Goal: Task Accomplishment & Management: Complete application form

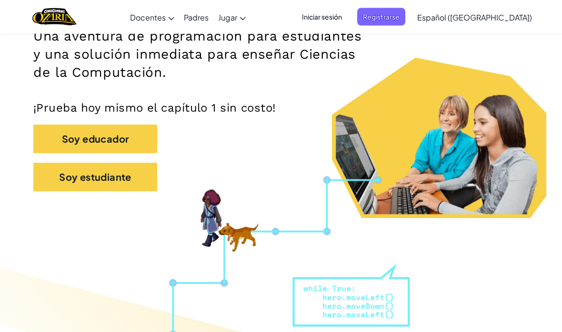
scroll to position [163, 0]
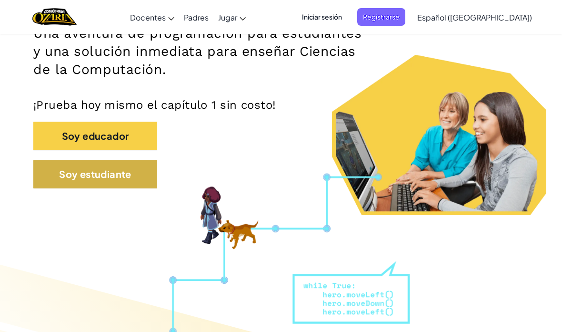
click at [121, 180] on button "Soy estudiante" at bounding box center [95, 174] width 124 height 29
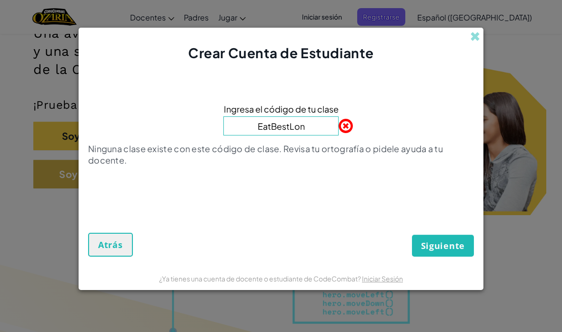
type input "EatBestLong"
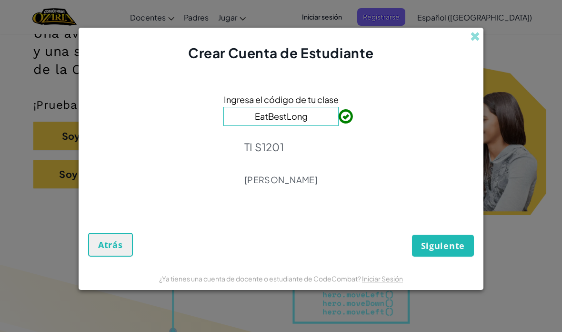
click at [458, 242] on span "Siguiente" at bounding box center [443, 245] width 44 height 11
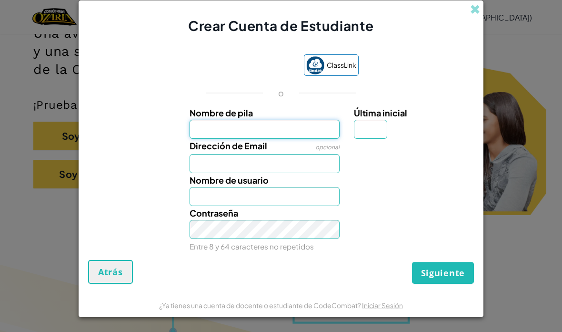
click at [261, 135] on input "Nombre de pila" at bounding box center [265, 129] width 151 height 19
type input "[PERSON_NAME]"
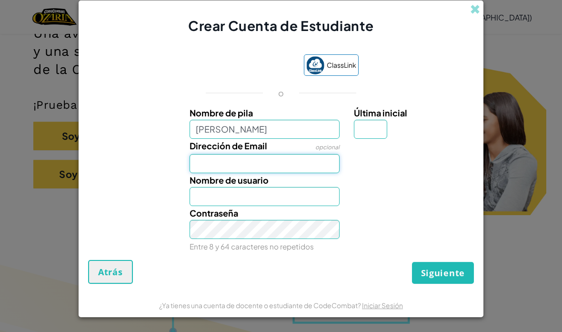
click at [275, 160] on input "Dirección de Email" at bounding box center [265, 163] width 151 height 19
type input "[PERSON_NAME]"
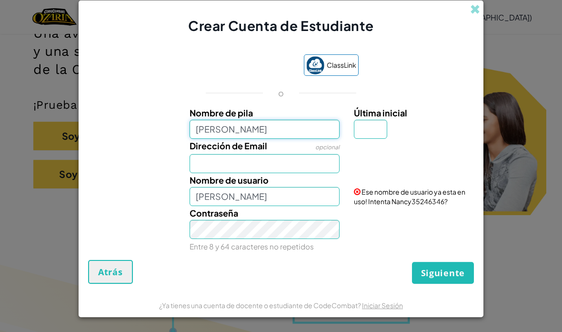
click at [302, 128] on input "[PERSON_NAME]" at bounding box center [265, 129] width 151 height 19
type input "[PERSON_NAME]"
click at [200, 167] on input "Dirección de Email" at bounding box center [265, 163] width 151 height 19
type input "[PERSON_NAME]"
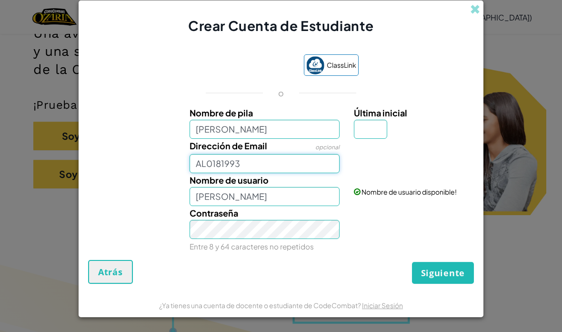
scroll to position [2, 0]
type input "[EMAIL_ADDRESS][DOMAIN_NAME]"
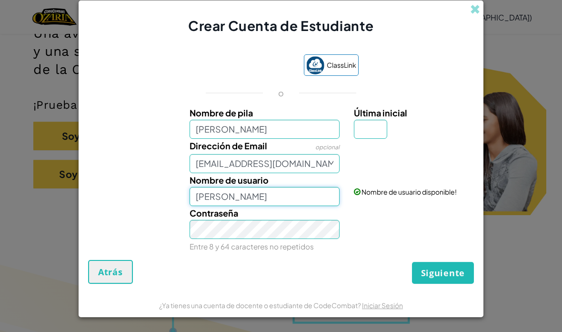
click at [289, 201] on input "[PERSON_NAME]" at bounding box center [265, 196] width 151 height 19
click at [297, 134] on input "[PERSON_NAME]" at bounding box center [265, 129] width 151 height 19
type input "[PERSON_NAME]"
click at [309, 193] on input "[PERSON_NAME]" at bounding box center [265, 196] width 151 height 19
type input "[PERSON_NAME]"
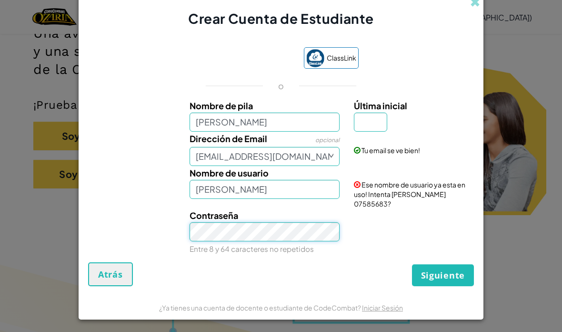
scroll to position [0, 0]
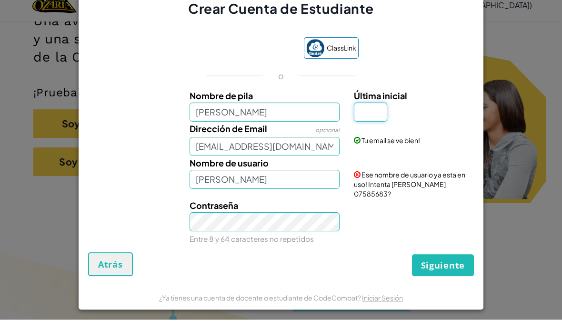
click at [376, 116] on input "Última inicial" at bounding box center [370, 124] width 33 height 19
type input "y"
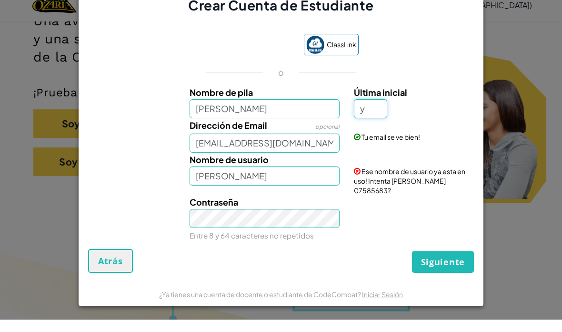
scroll to position [2, 0]
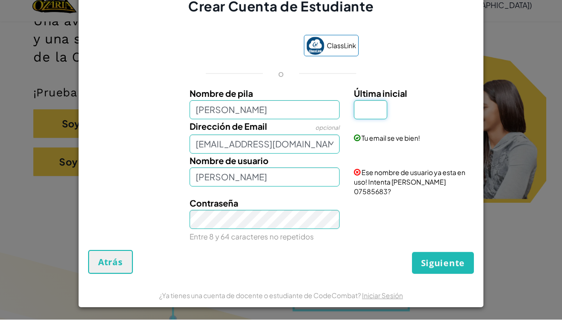
type input "n"
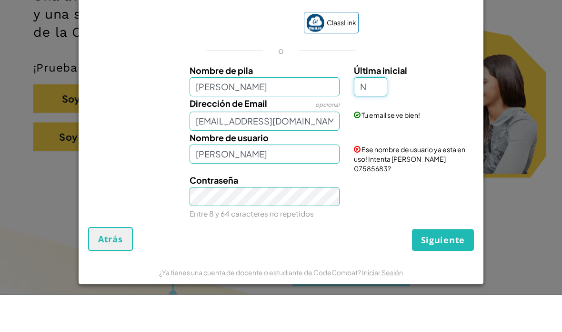
type input "N"
type input "[PERSON_NAME]"
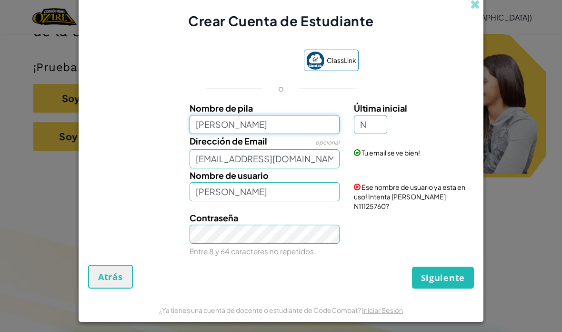
click at [271, 134] on input "[PERSON_NAME]" at bounding box center [265, 124] width 151 height 19
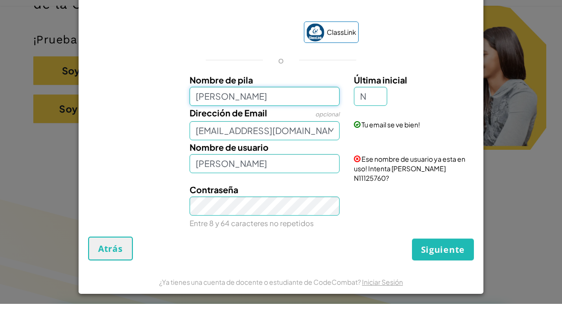
type input "[PERSON_NAME]"
click at [443, 231] on div "Contraseña Entre 8 y 64 caracteres no repetidos" at bounding box center [281, 234] width 396 height 47
type input "[PERSON_NAME]"
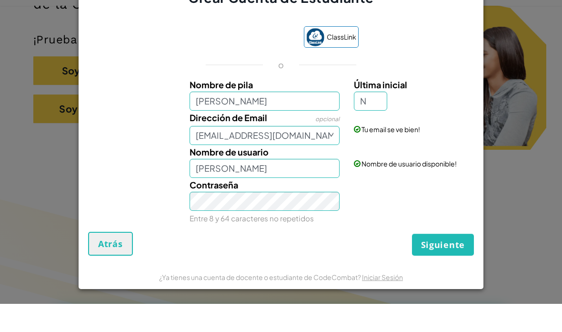
scroll to position [229, 0]
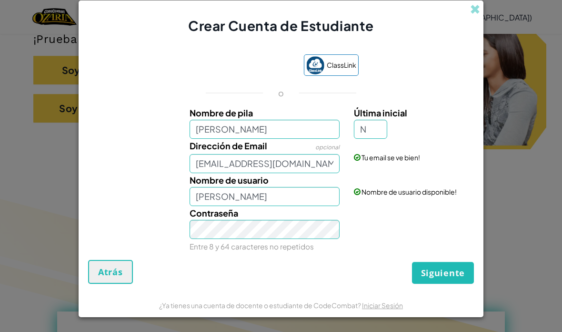
click at [452, 278] on span "Siguiente" at bounding box center [443, 272] width 44 height 11
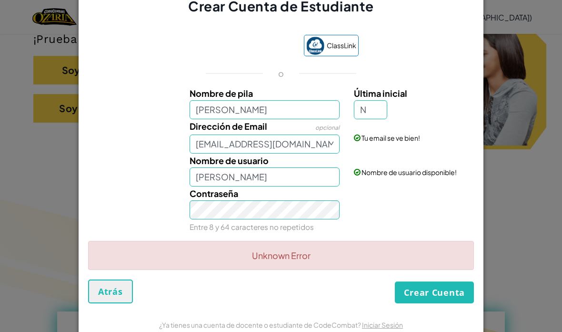
click at [451, 233] on div "Contraseña Entre 8 y 64 caracteres no repetidos" at bounding box center [281, 209] width 396 height 47
click at [461, 233] on div "Contraseña Entre 8 y 64 caracteres no repetidos" at bounding box center [281, 209] width 396 height 47
click at [452, 233] on div "Contraseña Entre 8 y 64 caracteres no repetidos" at bounding box center [281, 209] width 396 height 47
click at [429, 270] on div "Unknown Error" at bounding box center [281, 255] width 386 height 29
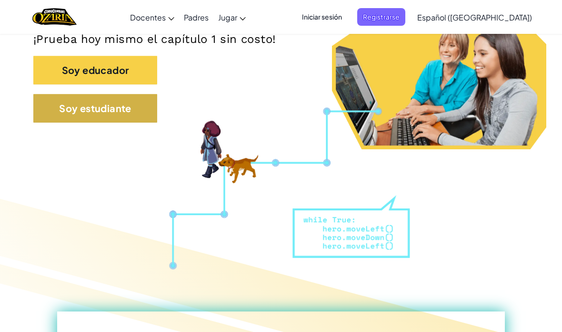
click at [119, 112] on button "Soy estudiante" at bounding box center [95, 108] width 124 height 29
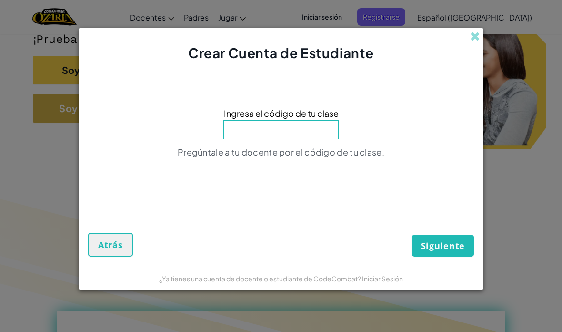
scroll to position [267, 0]
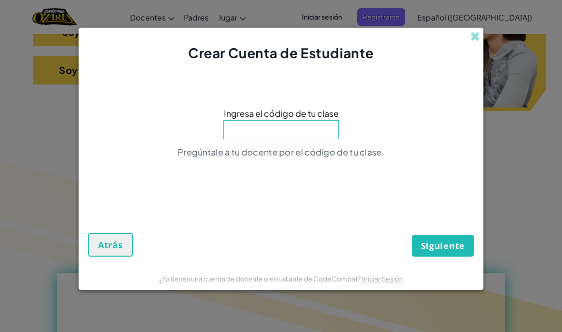
click at [305, 127] on input at bounding box center [280, 129] width 115 height 19
click at [231, 139] on input at bounding box center [280, 129] width 115 height 19
click at [321, 120] on span "Ingresa el código de tu clase" at bounding box center [281, 113] width 115 height 14
click at [299, 132] on input at bounding box center [280, 129] width 115 height 19
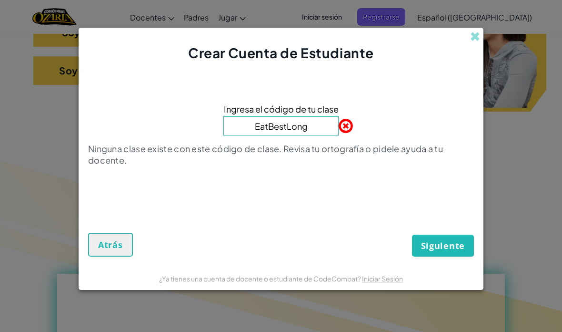
type input "EatBestLong"
click at [450, 253] on button "Siguiente" at bounding box center [443, 245] width 62 height 22
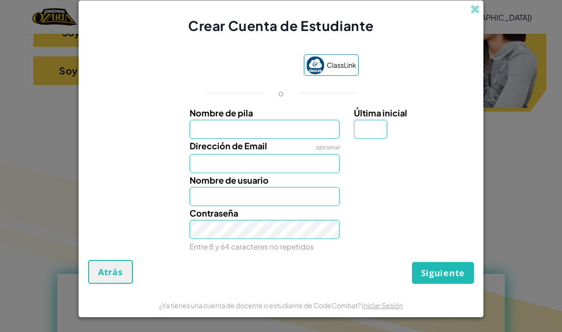
type input "M"
type input "[PERSON_NAME]"
click at [304, 162] on input "Dirección de Email" at bounding box center [265, 163] width 151 height 19
type input "[PERSON_NAME]"
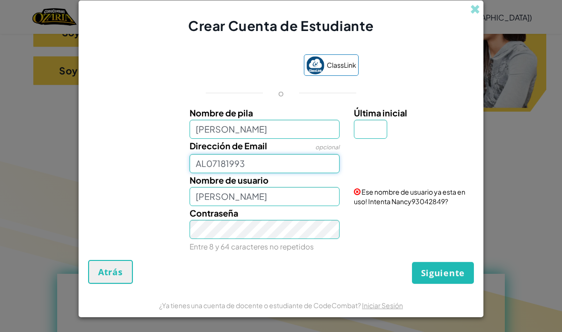
type input "[EMAIL_ADDRESS][DOMAIN_NAME]"
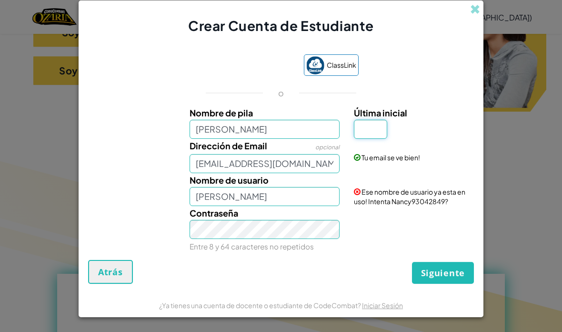
click at [385, 136] on input "Última inicial" at bounding box center [370, 129] width 33 height 19
type input "n"
type input "N"
click at [345, 61] on span "ClassLink" at bounding box center [342, 65] width 30 height 14
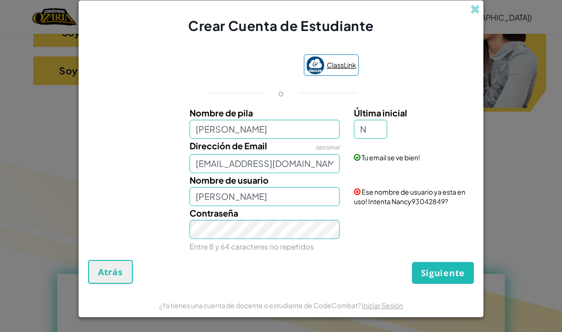
type input "[PERSON_NAME]"
click at [450, 266] on button "Siguiente" at bounding box center [443, 273] width 62 height 22
click at [439, 271] on button "Crear Cuenta" at bounding box center [434, 273] width 79 height 22
click at [265, 130] on input "[PERSON_NAME]" at bounding box center [265, 129] width 151 height 19
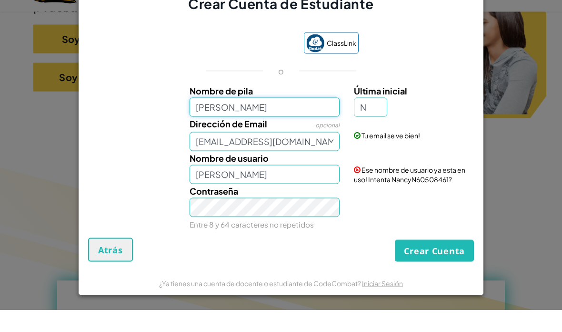
scroll to position [0, 0]
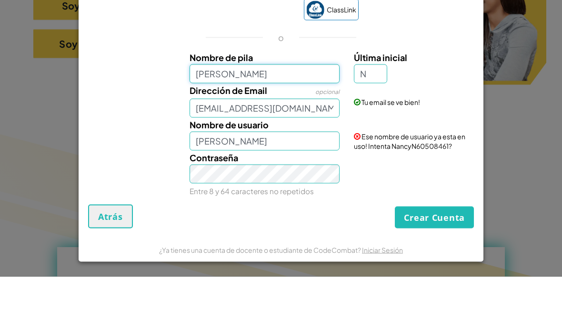
type input "[PERSON_NAME]"
click at [451, 262] on button "Crear Cuenta" at bounding box center [434, 273] width 79 height 22
type input "[PERSON_NAME] N"
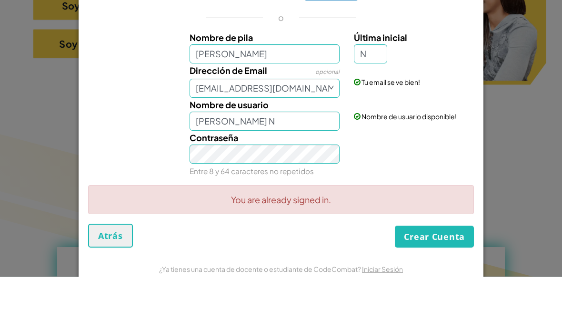
scroll to position [294, 0]
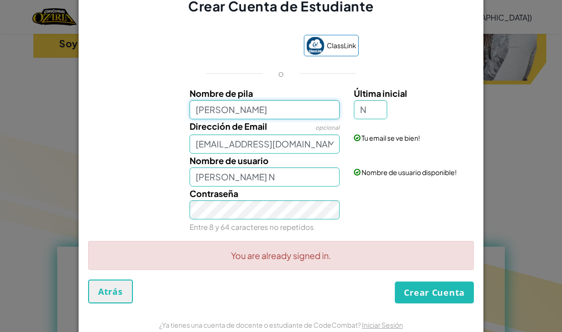
click at [282, 119] on input "[PERSON_NAME]" at bounding box center [265, 109] width 151 height 19
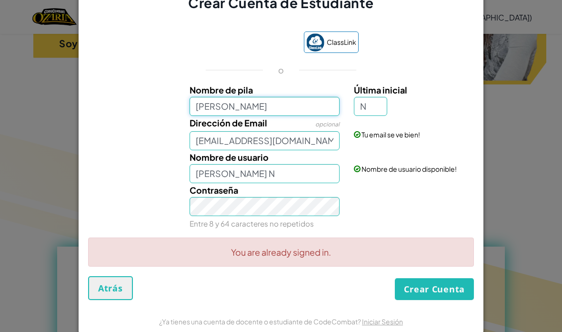
scroll to position [3, 0]
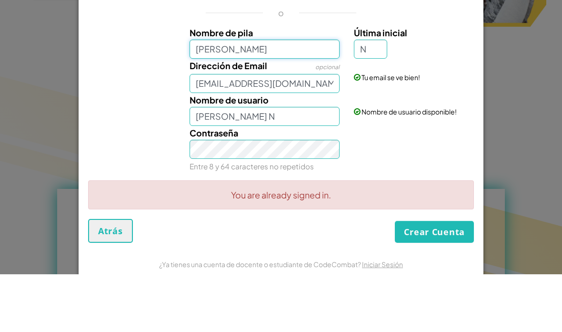
type input "[PERSON_NAME]"
click at [454, 278] on button "Crear Cuenta" at bounding box center [434, 289] width 79 height 22
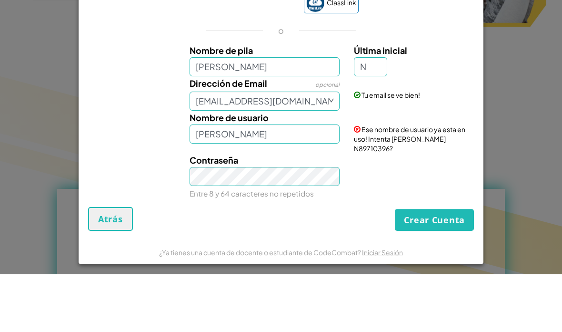
scroll to position [351, 0]
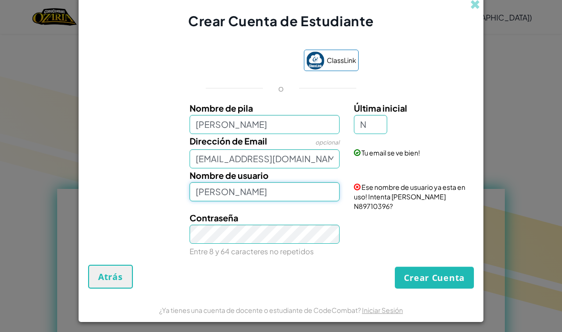
click at [242, 201] on input "[PERSON_NAME]" at bounding box center [265, 191] width 151 height 19
type input "N"
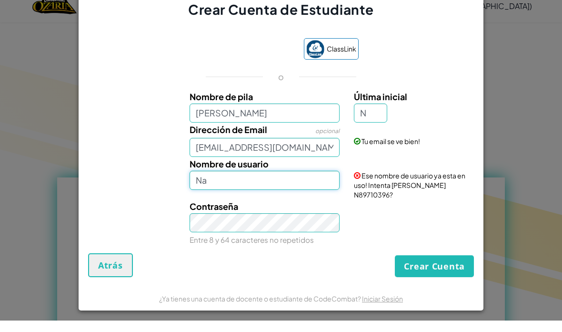
type input "N"
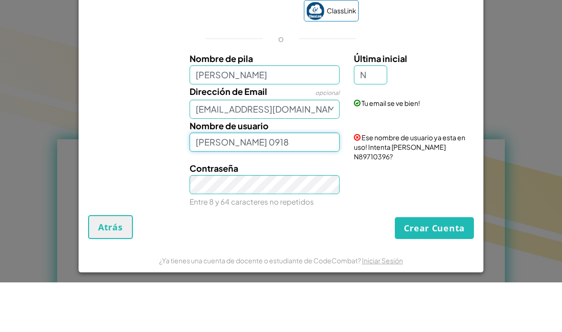
type input "[PERSON_NAME] 0918"
click at [439, 266] on button "Crear Cuenta" at bounding box center [434, 277] width 79 height 22
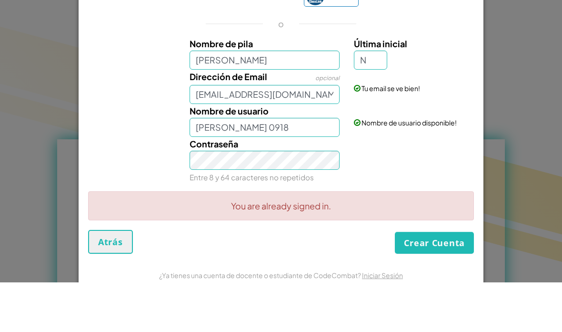
scroll to position [401, 0]
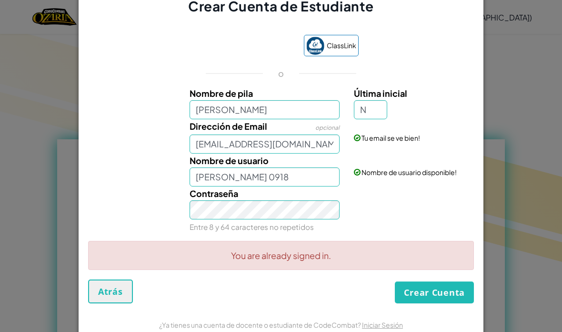
click at [207, 279] on div "You are already signed in." at bounding box center [281, 259] width 386 height 39
click at [264, 265] on div "You are already signed in." at bounding box center [281, 255] width 386 height 29
click at [109, 287] on button "Atrás" at bounding box center [110, 291] width 45 height 24
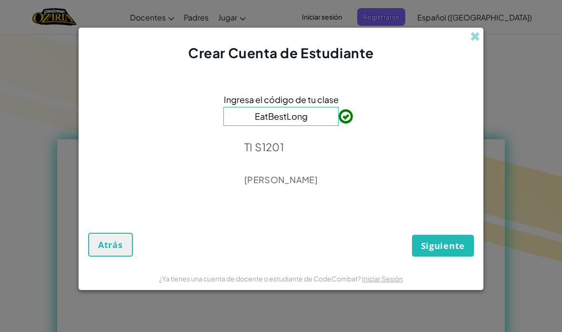
click at [423, 245] on span "Siguiente" at bounding box center [443, 245] width 44 height 11
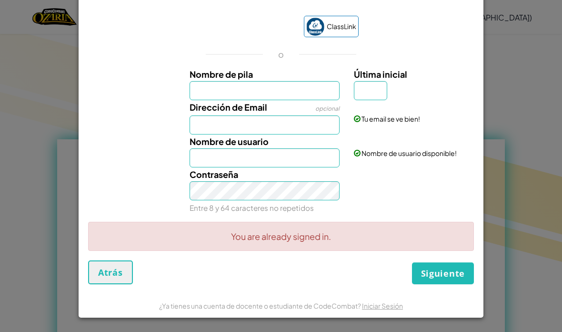
scroll to position [22, 0]
click at [133, 214] on div "ClassLink o Nombre de pila Última inicial Dirección de Email opcional Tu email …" at bounding box center [281, 113] width 386 height 214
click at [391, 310] on link "Iniciar Sesión" at bounding box center [382, 305] width 41 height 9
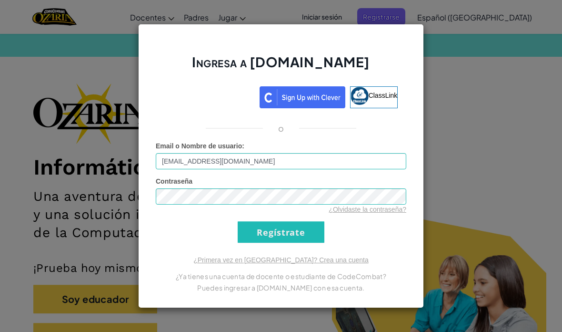
click at [266, 233] on input "Regístrate" at bounding box center [281, 231] width 87 height 21
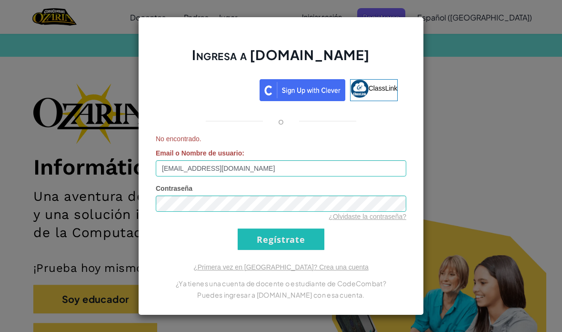
click at [288, 224] on form "No encontrado. Email o Nombre de usuario : [EMAIL_ADDRESS][DOMAIN_NAME] Contras…" at bounding box center [281, 192] width 251 height 116
click at [285, 242] on input "Regístrate" at bounding box center [281, 238] width 87 height 21
click at [386, 213] on link "¿Olvidaste la contraseña?" at bounding box center [368, 217] width 78 height 8
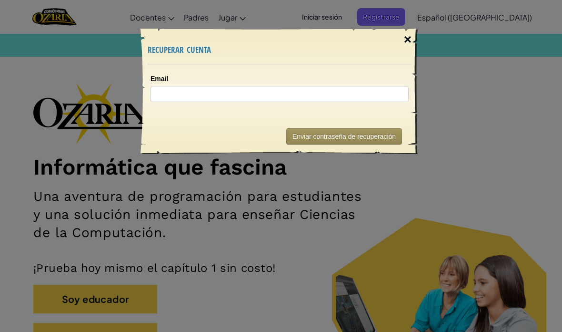
click at [410, 38] on div "×" at bounding box center [408, 40] width 22 height 28
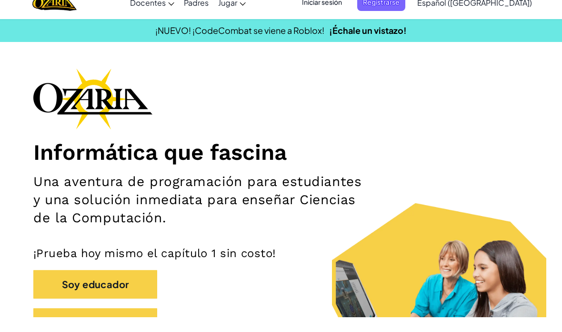
click at [342, 16] on div "[MEDICAL_DATA] la navigación Docentes Crear Cuenta Gratis Soluciones para Escue…" at bounding box center [281, 17] width 567 height 34
click at [351, 17] on div "[MEDICAL_DATA] la navigación Docentes Crear Cuenta Gratis Soluciones para Escue…" at bounding box center [281, 17] width 567 height 34
click at [348, 18] on div "[MEDICAL_DATA] la navigación Docentes Crear Cuenta Gratis Soluciones para Escue…" at bounding box center [281, 17] width 567 height 34
click at [415, 16] on div "[MEDICAL_DATA] la navigación Docentes Crear Cuenta Gratis Soluciones para Escue…" at bounding box center [281, 17] width 567 height 34
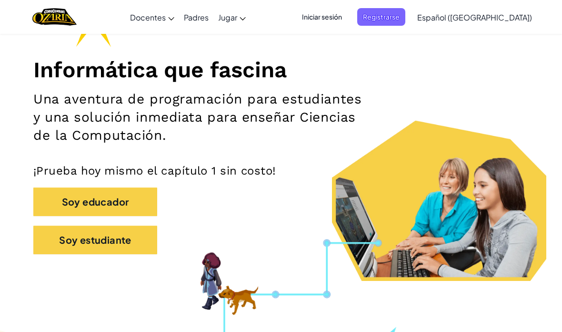
scroll to position [105, 0]
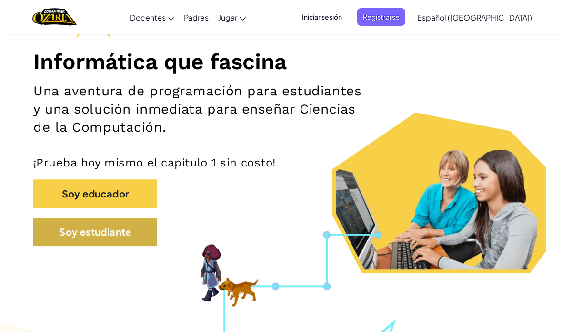
click at [73, 239] on button "Soy estudiante" at bounding box center [95, 231] width 124 height 29
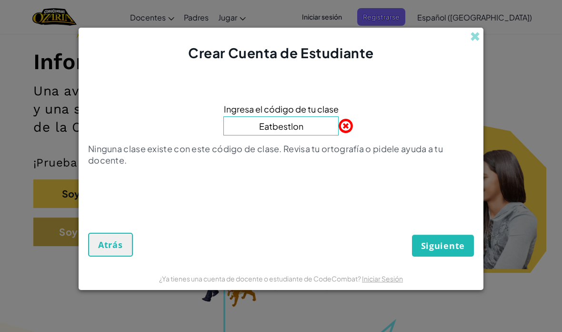
type input "Eatbestlong"
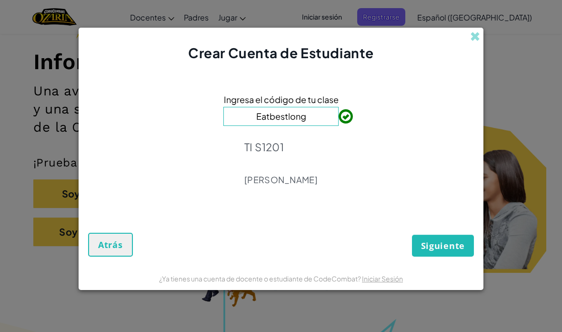
click at [460, 251] on span "Siguiente" at bounding box center [443, 245] width 44 height 11
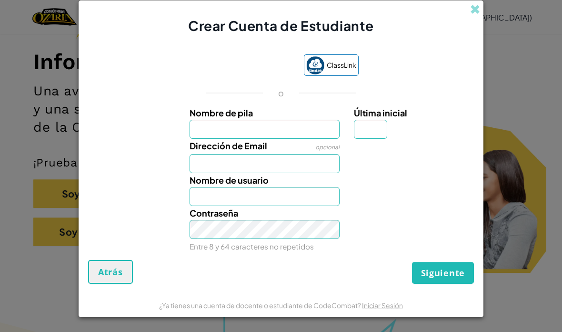
click at [315, 139] on input "Nombre de pila" at bounding box center [265, 129] width 151 height 19
type input "[PERSON_NAME]"
click at [283, 173] on input "Dirección de Email" at bounding box center [265, 163] width 151 height 19
type input "[PERSON_NAME]"
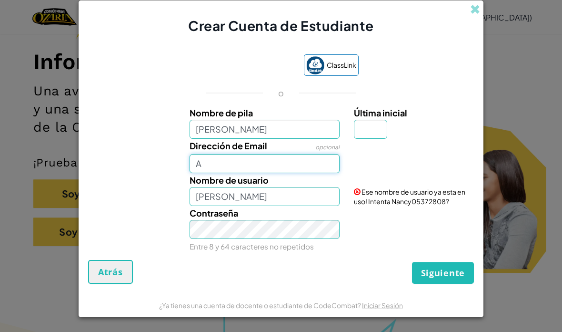
type input "[EMAIL_ADDRESS][DOMAIN_NAME]"
click at [374, 309] on link "Iniciar Sesión" at bounding box center [382, 305] width 41 height 9
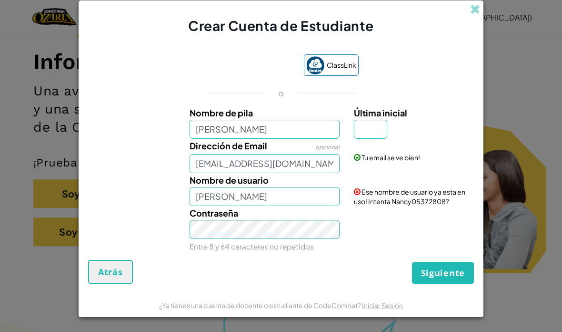
scroll to position [0, 0]
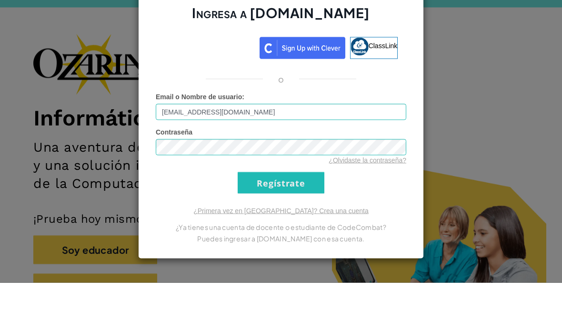
click at [274, 221] on input "Regístrate" at bounding box center [281, 231] width 87 height 21
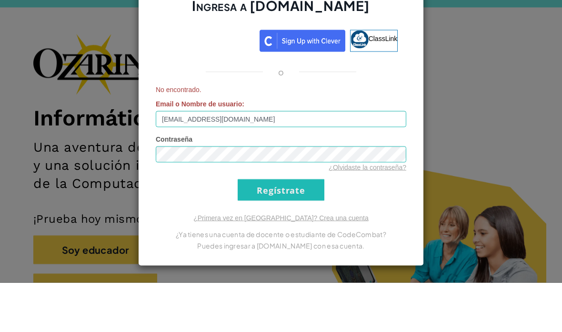
scroll to position [50, 0]
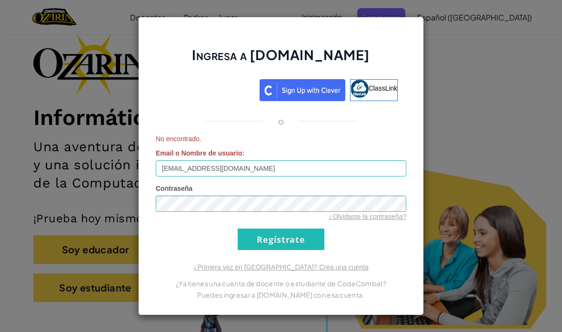
click at [275, 250] on input "Regístrate" at bounding box center [281, 238] width 87 height 21
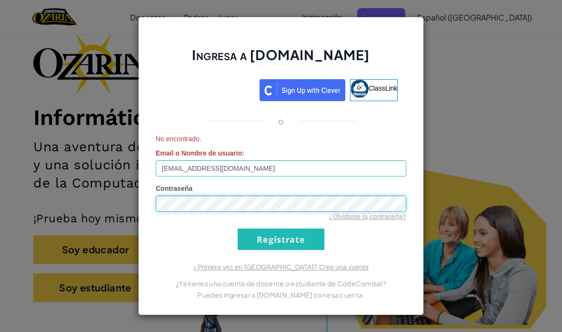
scroll to position [49, 0]
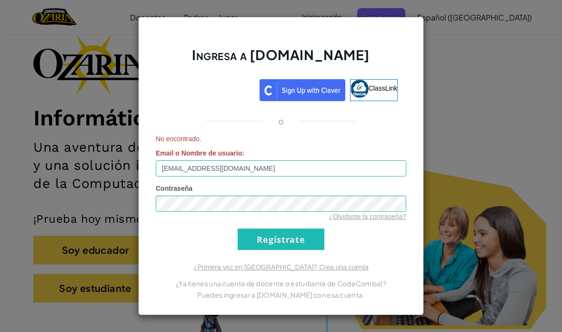
click at [476, 81] on div "Ingresa a [DOMAIN_NAME] ClassLink o No encontrado. Email o Nombre de usuario : …" at bounding box center [281, 166] width 562 height 332
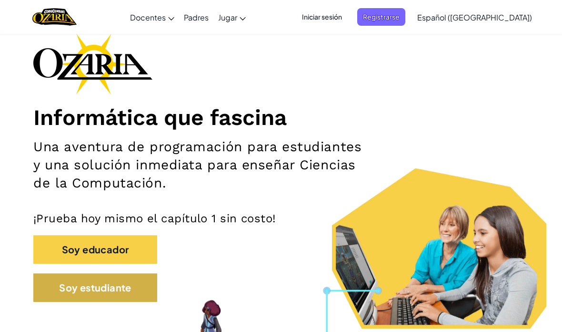
click at [91, 291] on button "Soy estudiante" at bounding box center [95, 287] width 124 height 29
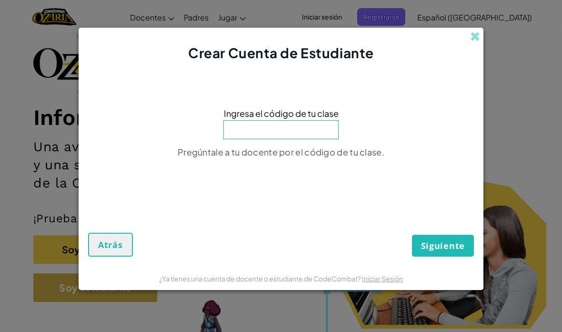
scroll to position [88, 0]
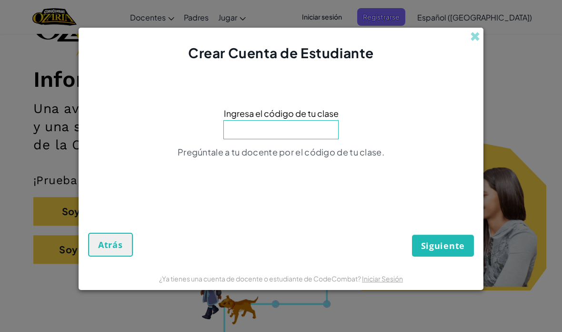
click at [264, 135] on input at bounding box center [280, 129] width 115 height 19
click at [292, 135] on input at bounding box center [280, 129] width 115 height 19
click at [291, 134] on input at bounding box center [280, 129] width 115 height 19
click at [253, 136] on input at bounding box center [280, 129] width 115 height 19
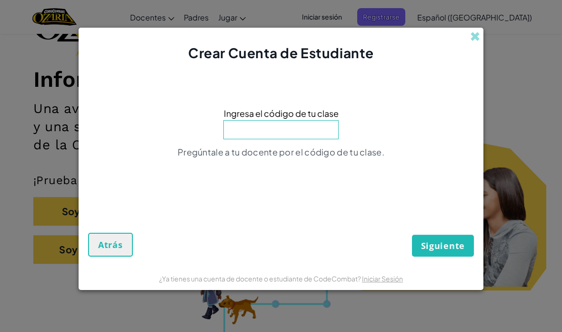
scroll to position [87, 0]
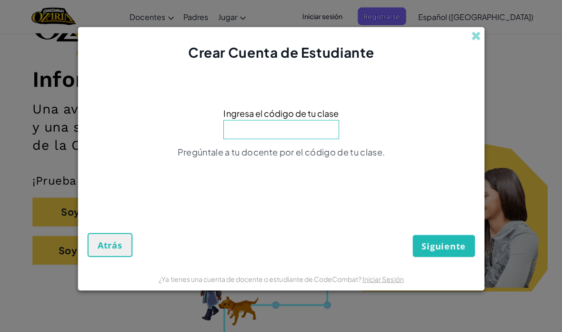
click at [262, 132] on input at bounding box center [280, 129] width 115 height 19
click at [267, 136] on input at bounding box center [280, 129] width 115 height 19
click at [315, 132] on input at bounding box center [280, 129] width 115 height 19
click at [471, 39] on span at bounding box center [475, 36] width 10 height 10
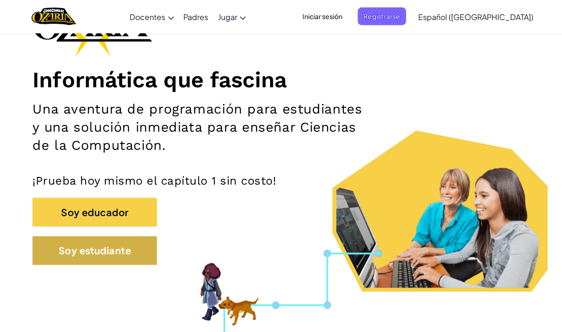
click at [67, 240] on button "Soy estudiante" at bounding box center [95, 249] width 124 height 29
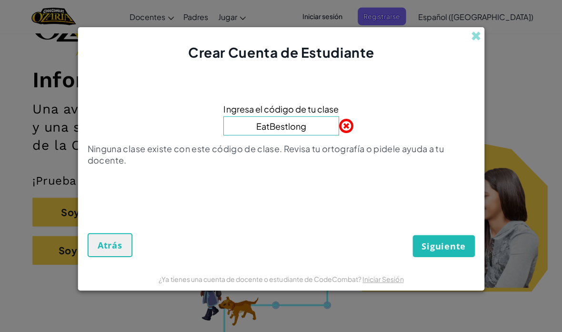
type input "EatBestlong"
click at [439, 246] on span "Siguiente" at bounding box center [443, 245] width 44 height 11
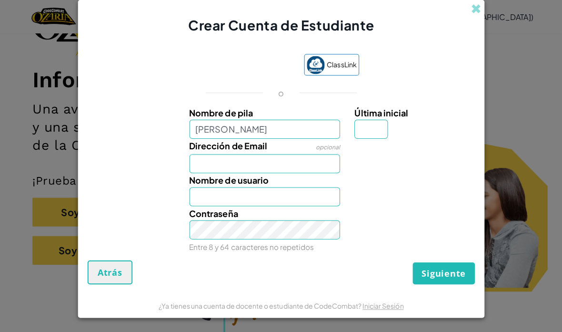
type input "[PERSON_NAME]"
click at [294, 162] on input "Dirección de Email" at bounding box center [265, 163] width 151 height 19
type input "[PERSON_NAME]"
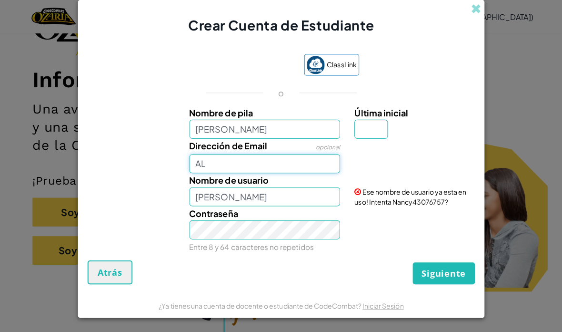
type input "[EMAIL_ADDRESS][DOMAIN_NAME]"
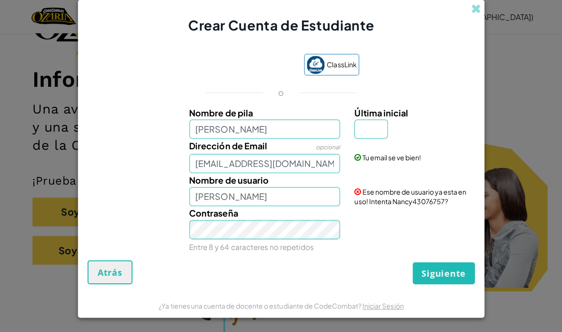
click at [291, 197] on input "[PERSON_NAME]" at bounding box center [265, 196] width 151 height 19
type input "Nancynoya0918e"
click at [374, 137] on input "Última inicial" at bounding box center [370, 129] width 33 height 19
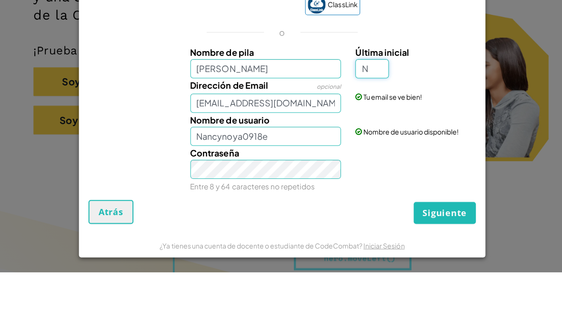
scroll to position [158, 0]
type input "N"
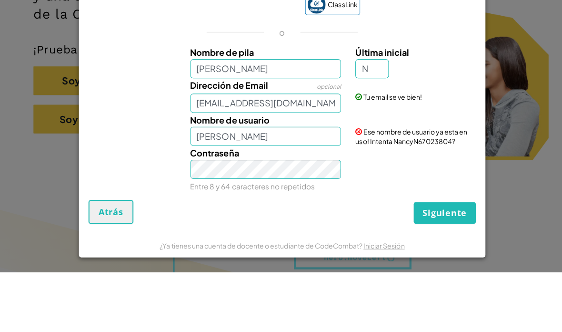
scroll to position [219, 0]
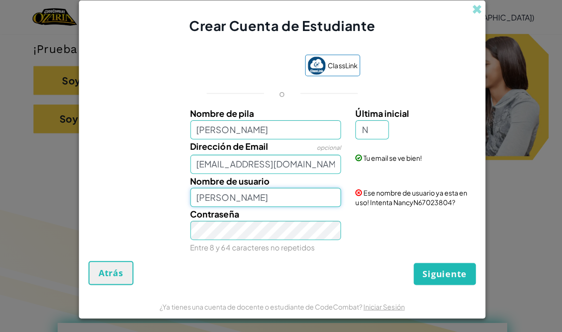
click at [277, 206] on input "[PERSON_NAME]" at bounding box center [265, 196] width 151 height 19
click at [262, 206] on input "[PERSON_NAME]" at bounding box center [265, 196] width 151 height 19
click at [289, 199] on div "Nombre de usuario [PERSON_NAME]" at bounding box center [265, 189] width 165 height 33
click at [258, 206] on input "[PERSON_NAME]" at bounding box center [265, 196] width 151 height 19
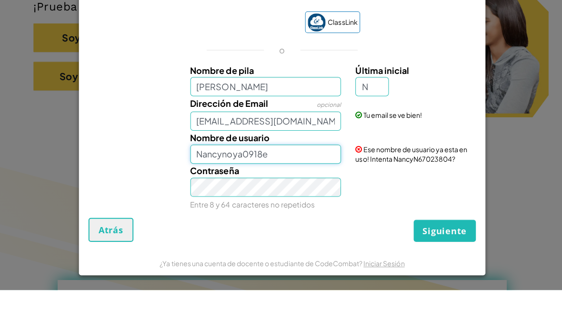
type input "Nancynoya0918e"
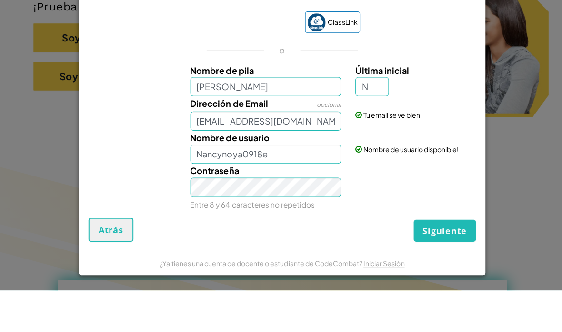
click at [452, 267] on span "Siguiente" at bounding box center [443, 272] width 44 height 11
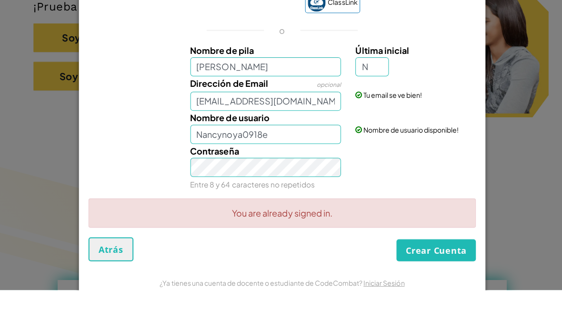
scroll to position [262, 0]
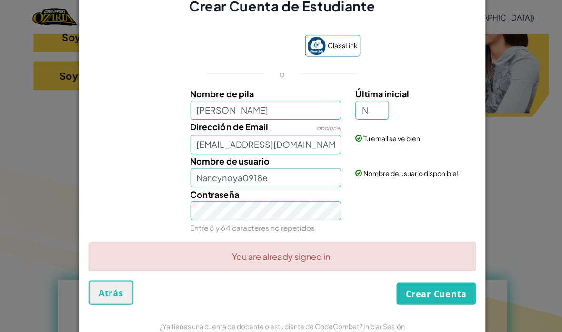
click at [389, 329] on link "Iniciar Sesión" at bounding box center [382, 324] width 41 height 9
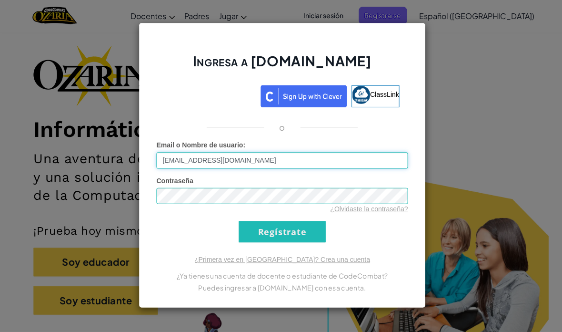
scroll to position [36, 0]
click at [294, 221] on input "Regístrate" at bounding box center [281, 231] width 87 height 21
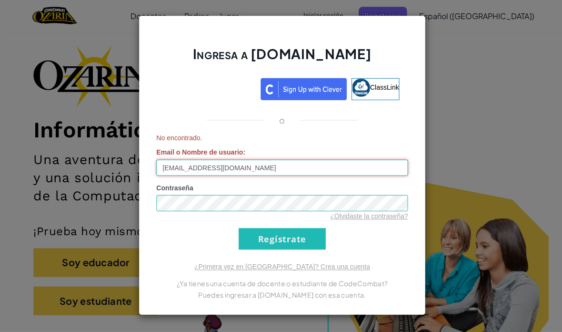
click at [185, 166] on input "[EMAIL_ADDRESS][DOMAIN_NAME]" at bounding box center [281, 168] width 251 height 16
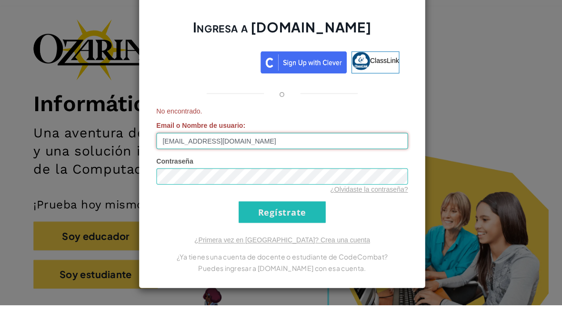
scroll to position [57, 0]
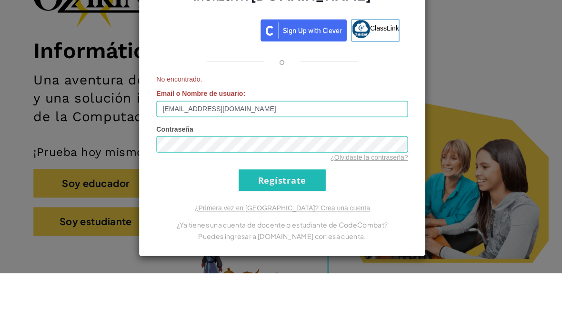
click at [190, 277] on p "¿Ya tienes una cuenta de docente o estudiante de CodeCombat?" at bounding box center [281, 282] width 251 height 11
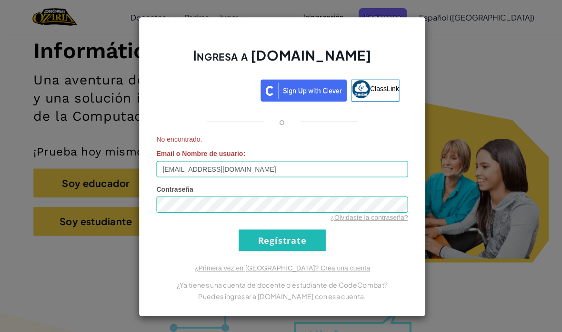
click at [221, 250] on form "No encontrado. Email o Nombre de usuario : [EMAIL_ADDRESS][DOMAIN_NAME] Contras…" at bounding box center [281, 192] width 251 height 116
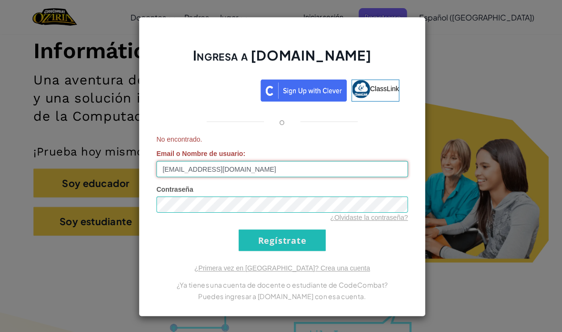
click at [252, 176] on input "[EMAIL_ADDRESS][DOMAIN_NAME]" at bounding box center [281, 168] width 251 height 16
type input "[EMAIL_ADDRESS][DOMAIN_NAME]"
click at [193, 176] on input "[EMAIL_ADDRESS][DOMAIN_NAME]" at bounding box center [281, 168] width 251 height 16
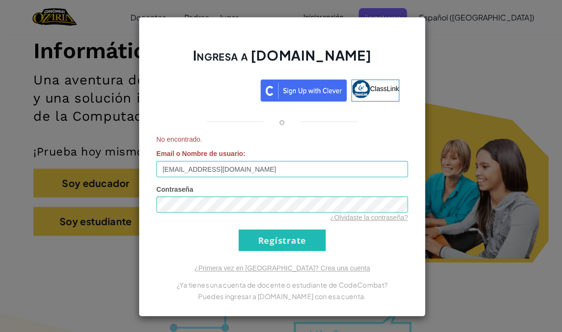
click at [251, 250] on input "Regístrate" at bounding box center [281, 238] width 87 height 21
click at [254, 250] on input "Regístrate" at bounding box center [281, 238] width 87 height 21
click at [91, 260] on div "Ingresa a [DOMAIN_NAME] ClassLink o No encontrado. Email o Nombre de usuario : …" at bounding box center [281, 166] width 562 height 332
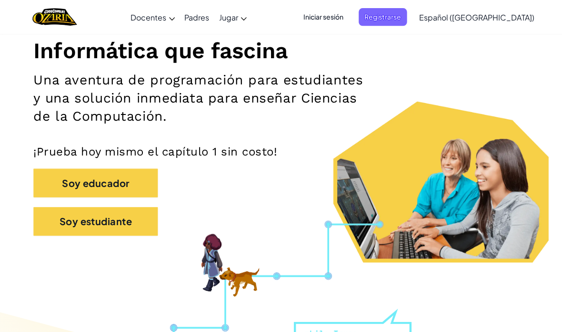
click at [347, 12] on span "Iniciar sesión" at bounding box center [321, 17] width 51 height 18
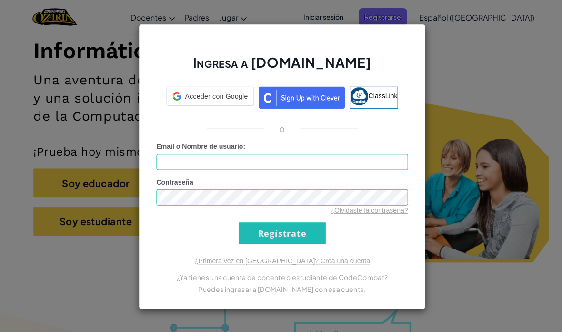
scroll to position [153, 0]
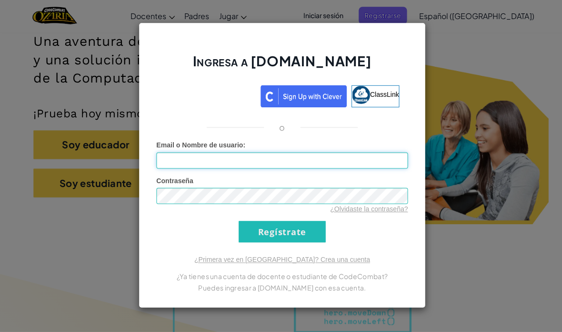
click at [195, 160] on input "Email o Nombre de usuario :" at bounding box center [281, 161] width 251 height 16
paste input "[EMAIL_ADDRESS][DOMAIN_NAME]"
click at [186, 183] on span "Contraseña" at bounding box center [174, 181] width 37 height 8
click at [165, 161] on input "Al07181993" at bounding box center [281, 161] width 251 height 16
click at [281, 233] on input "Regístrate" at bounding box center [281, 231] width 87 height 21
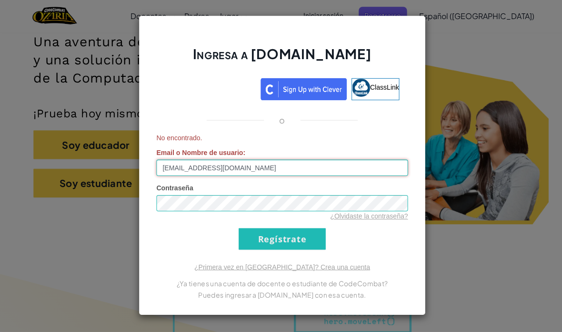
click at [289, 163] on input "[EMAIL_ADDRESS][DOMAIN_NAME]" at bounding box center [281, 168] width 251 height 16
type input "A"
type input "Nancynoya0918e"
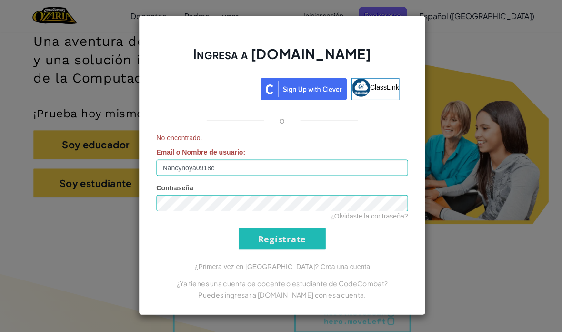
click at [305, 228] on input "Regístrate" at bounding box center [281, 238] width 87 height 21
click at [64, 233] on div "Ingresa a [DOMAIN_NAME] ClassLink o No encontrado. Email o Nombre de usuario : …" at bounding box center [281, 166] width 562 height 332
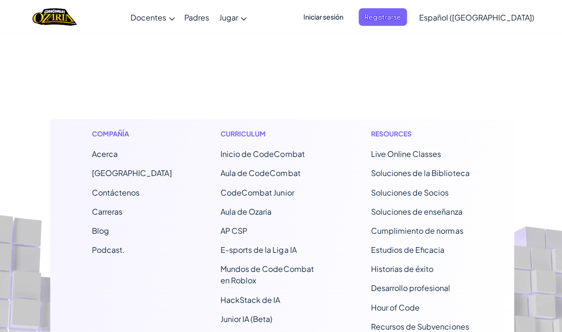
scroll to position [7599, 0]
click at [104, 168] on link "[GEOGRAPHIC_DATA]" at bounding box center [131, 173] width 80 height 10
click at [29, 74] on footer "Compañía Acerca Centro de Ayuda Contáctenos Carreras Blog Podcast. Curriculum I…" at bounding box center [281, 240] width 562 height 528
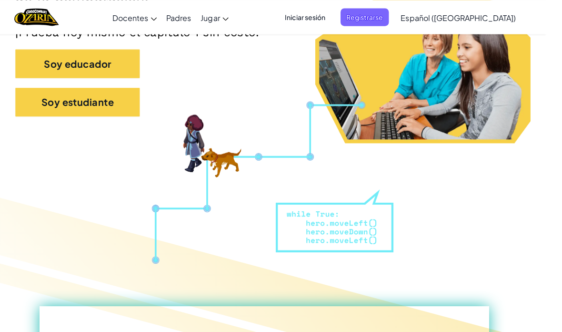
scroll to position [0, 0]
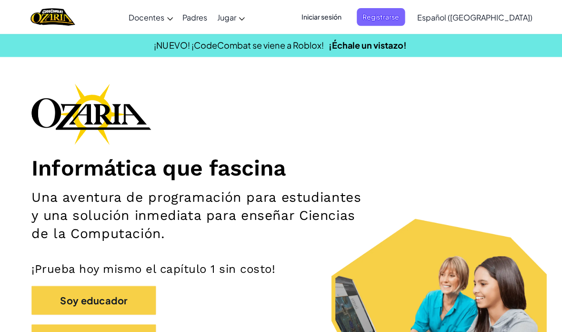
click at [330, 12] on span "Iniciar sesión" at bounding box center [321, 17] width 51 height 18
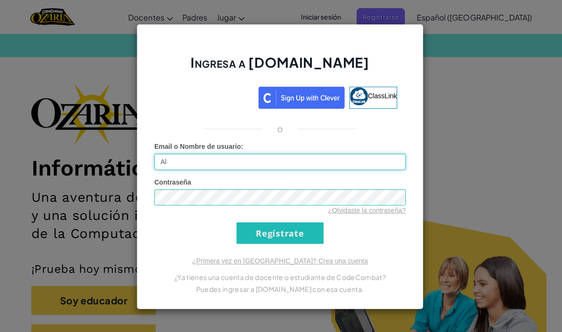
type input "[EMAIL_ADDRESS][DOMAIN_NAME]"
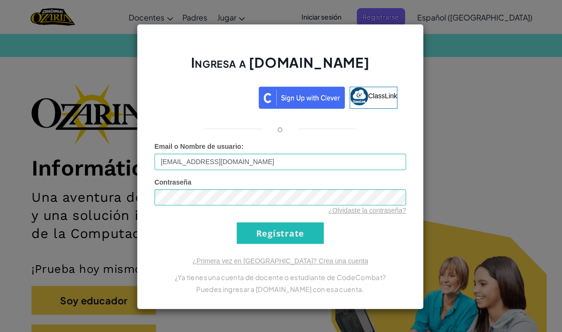
click at [354, 212] on link "¿Olvidaste la contraseña?" at bounding box center [368, 209] width 78 height 8
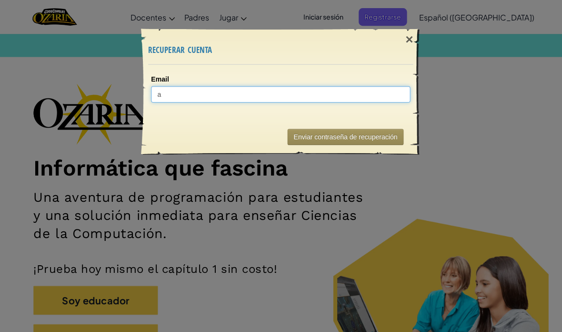
type input "[EMAIL_ADDRESS][DOMAIN_NAME]"
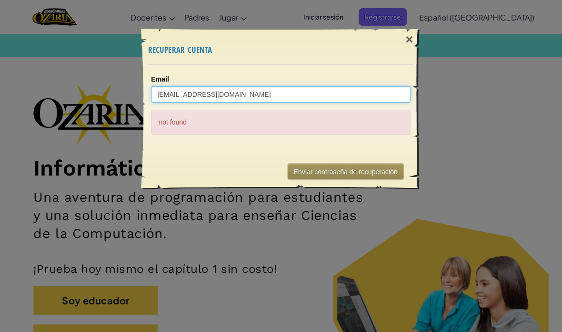
click at [191, 97] on input "[EMAIL_ADDRESS][DOMAIN_NAME]" at bounding box center [280, 94] width 258 height 16
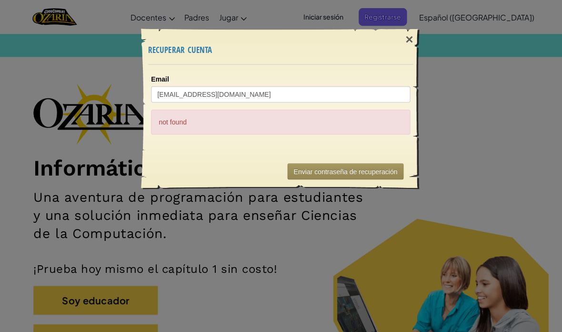
click at [172, 117] on div "not found" at bounding box center [280, 121] width 258 height 25
click at [315, 166] on button "Enviar contraseña de recuperación" at bounding box center [344, 170] width 116 height 16
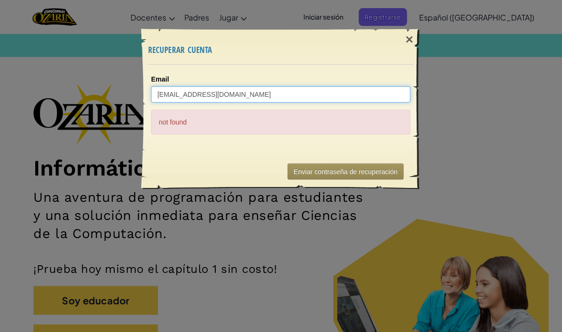
click at [161, 93] on input "[EMAIL_ADDRESS][DOMAIN_NAME]" at bounding box center [280, 94] width 258 height 16
click at [171, 93] on input "[EMAIL_ADDRESS][DOMAIN_NAME]" at bounding box center [280, 94] width 258 height 16
click at [172, 91] on input "[EMAIL_ADDRESS][DOMAIN_NAME]" at bounding box center [280, 94] width 258 height 16
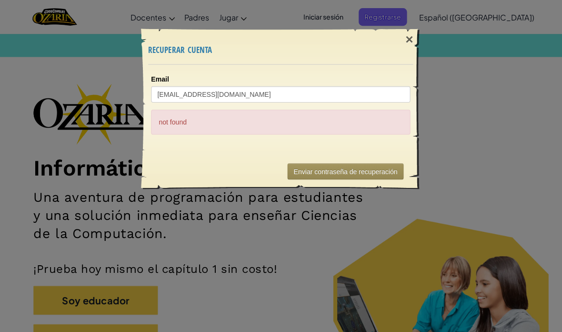
click at [119, 102] on div "× recuperar cuenta Email [EMAIL_ADDRESS][DOMAIN_NAME] not found Enviando... Env…" at bounding box center [281, 166] width 562 height 332
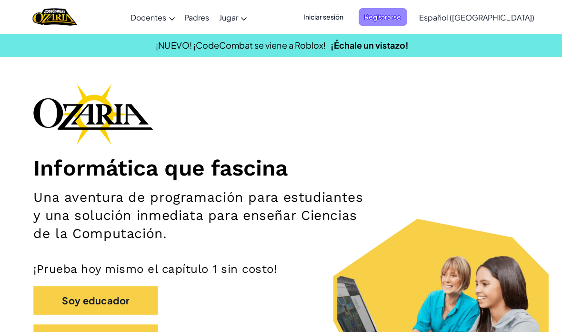
click at [389, 17] on span "Registrarse" at bounding box center [381, 17] width 48 height 18
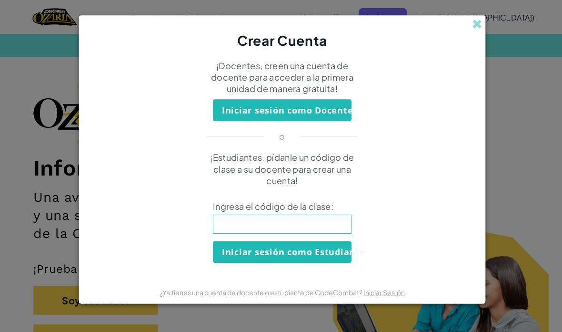
click at [229, 223] on input at bounding box center [281, 222] width 138 height 19
type input "EatBestLong"
click at [275, 225] on input "EatBestLong" at bounding box center [281, 222] width 138 height 19
click at [248, 250] on button "Iniciar sesión como Estudiante" at bounding box center [281, 251] width 138 height 22
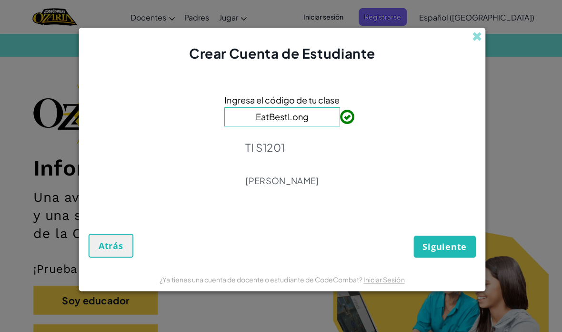
click at [429, 237] on button "Siguiente" at bounding box center [443, 245] width 62 height 22
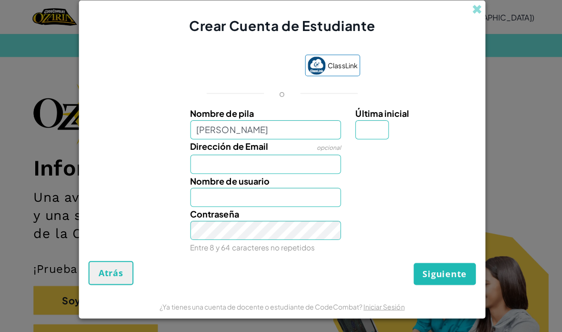
type input "[PERSON_NAME]"
click at [364, 133] on input "Última inicial" at bounding box center [370, 129] width 33 height 19
type input "[PERSON_NAME]"
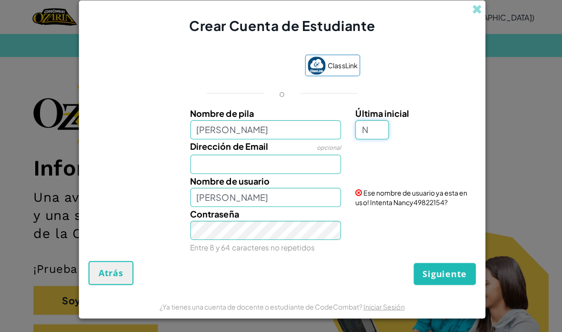
type input "N"
click at [218, 173] on input "Dirección de Email" at bounding box center [265, 163] width 151 height 19
click at [282, 194] on input "[PERSON_NAME]" at bounding box center [265, 196] width 151 height 19
type input "Nancynoya0918e"
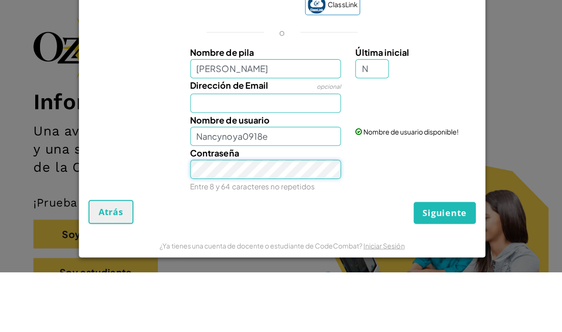
scroll to position [7, 0]
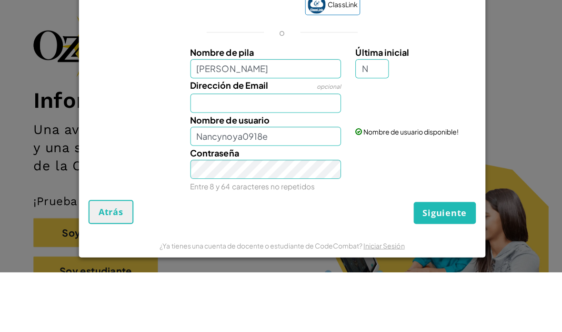
click at [452, 267] on span "Siguiente" at bounding box center [443, 272] width 44 height 11
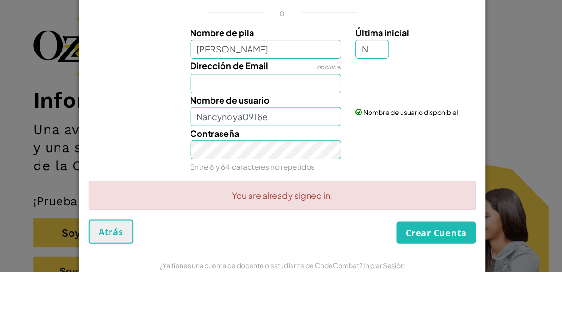
scroll to position [68, 0]
